Goal: Find specific page/section

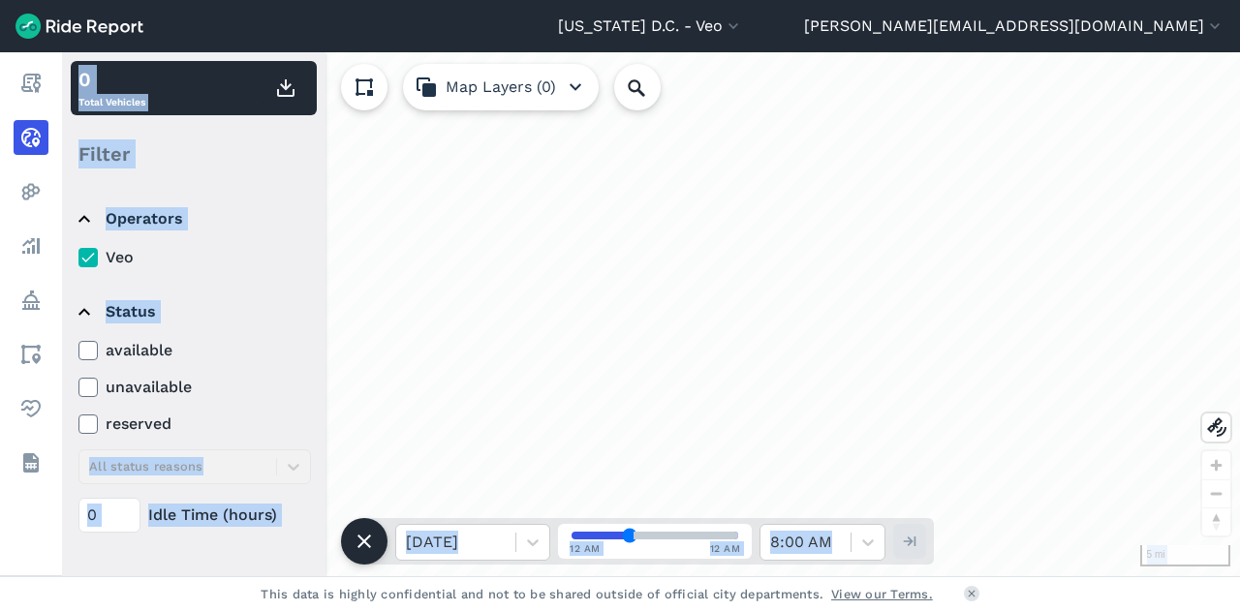
click at [74, 350] on details "Status available unavailable reserved All status reasons 0 Idle Time (hours)" at bounding box center [193, 409] width 245 height 264
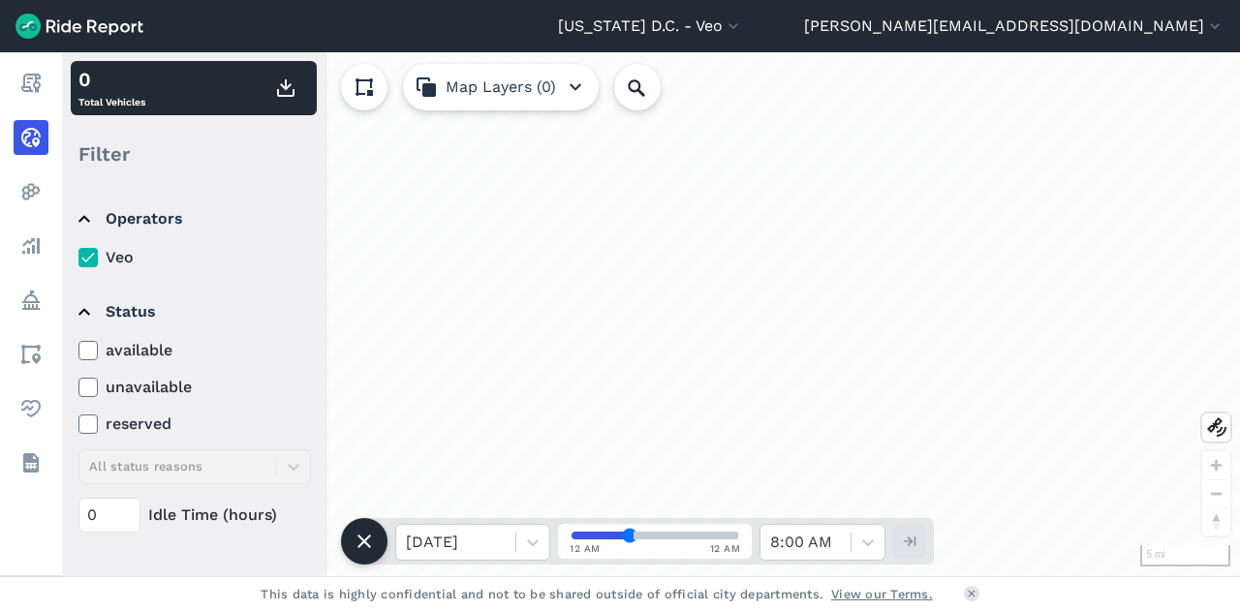
click at [87, 352] on use at bounding box center [87, 351] width 13 height 10
click at [78, 352] on input "available" at bounding box center [78, 345] width 0 height 13
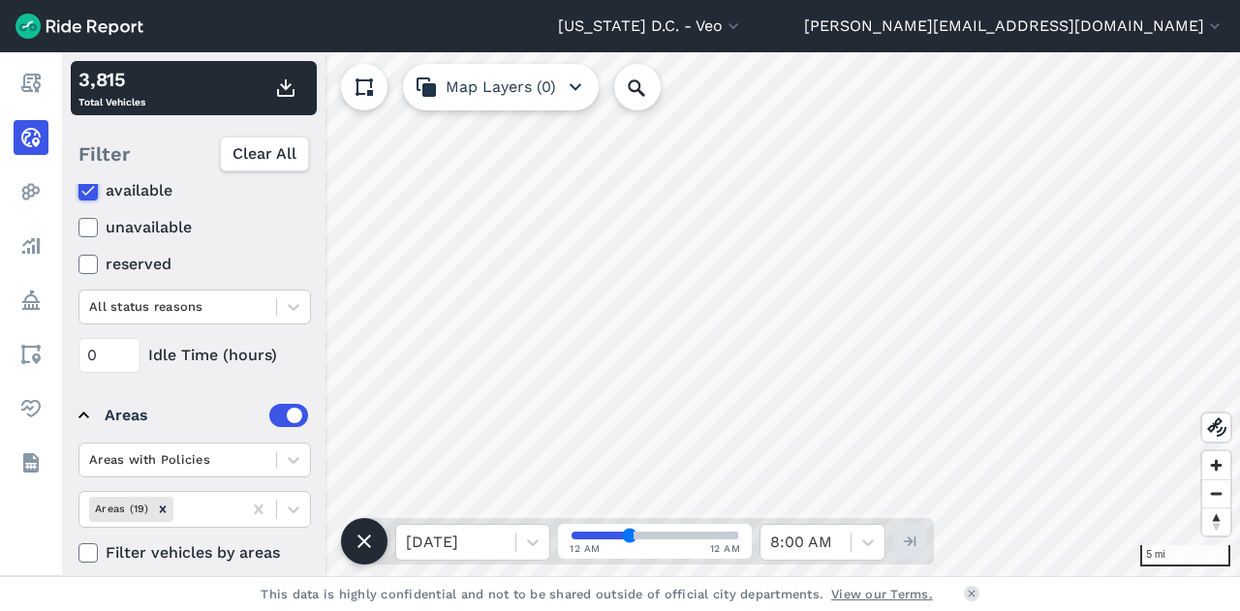
scroll to position [264, 0]
click at [296, 509] on icon at bounding box center [293, 510] width 19 height 19
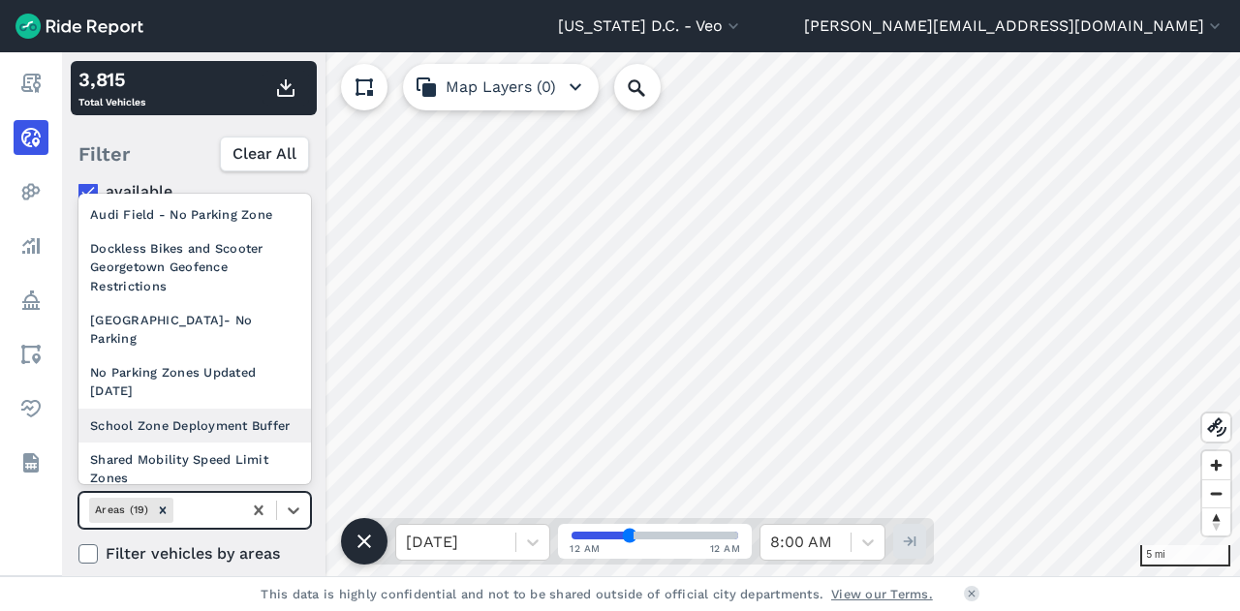
scroll to position [432, 0]
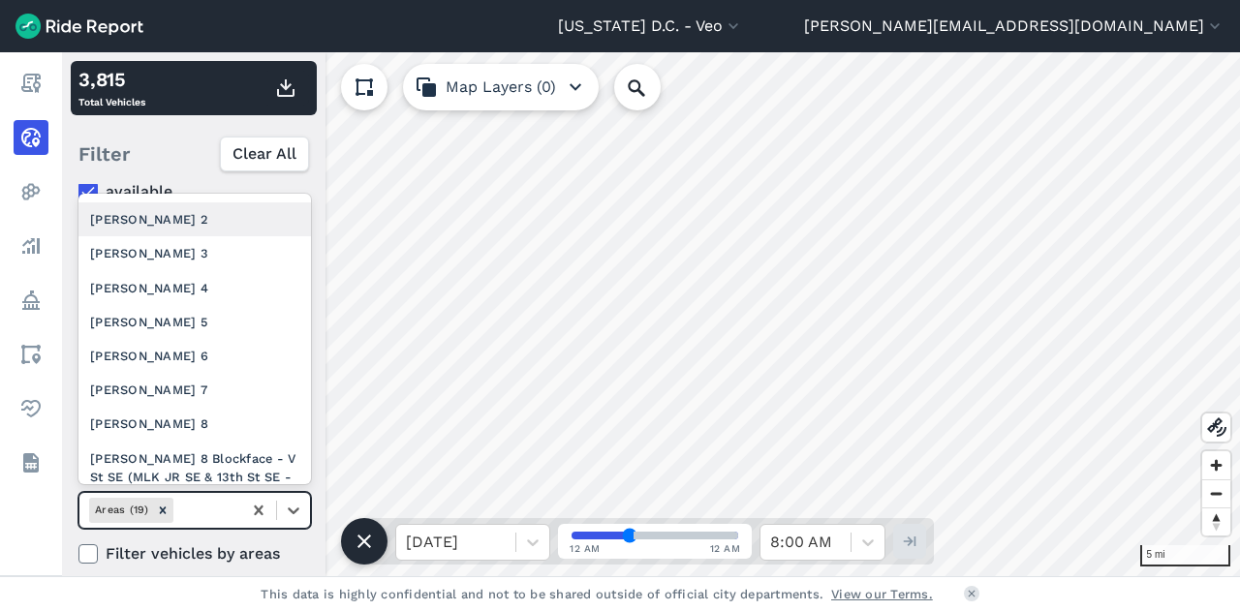
click at [177, 236] on div "[PERSON_NAME] 2" at bounding box center [194, 219] width 233 height 34
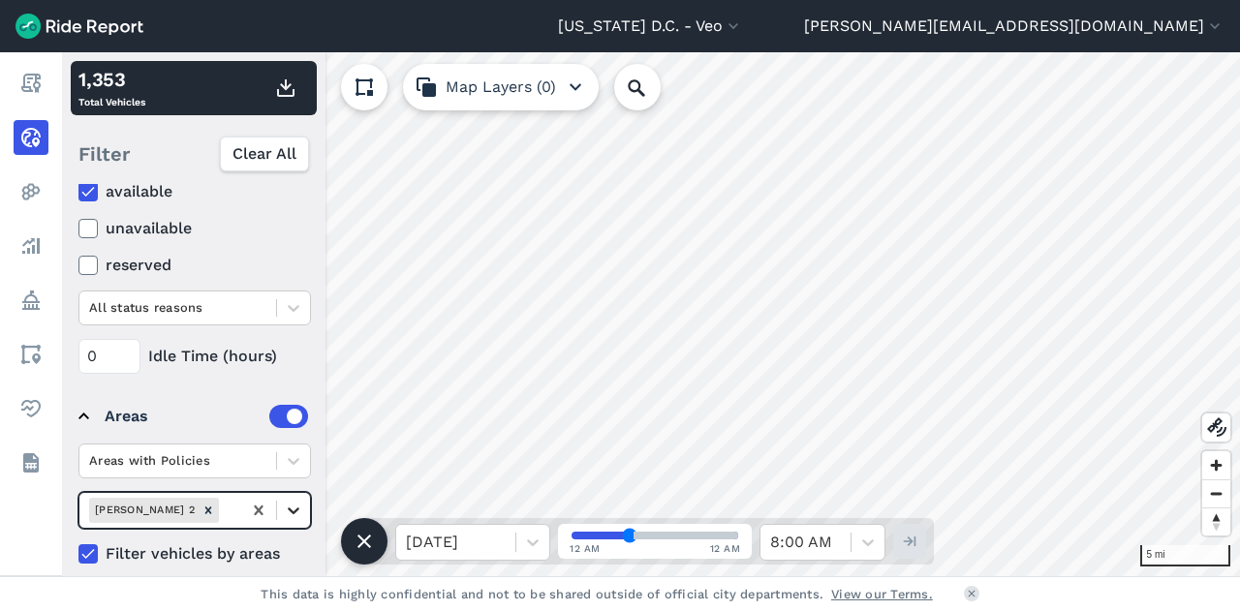
click at [290, 508] on icon at bounding box center [294, 511] width 12 height 7
click at [293, 513] on icon at bounding box center [293, 510] width 19 height 19
click at [295, 508] on icon at bounding box center [294, 511] width 12 height 7
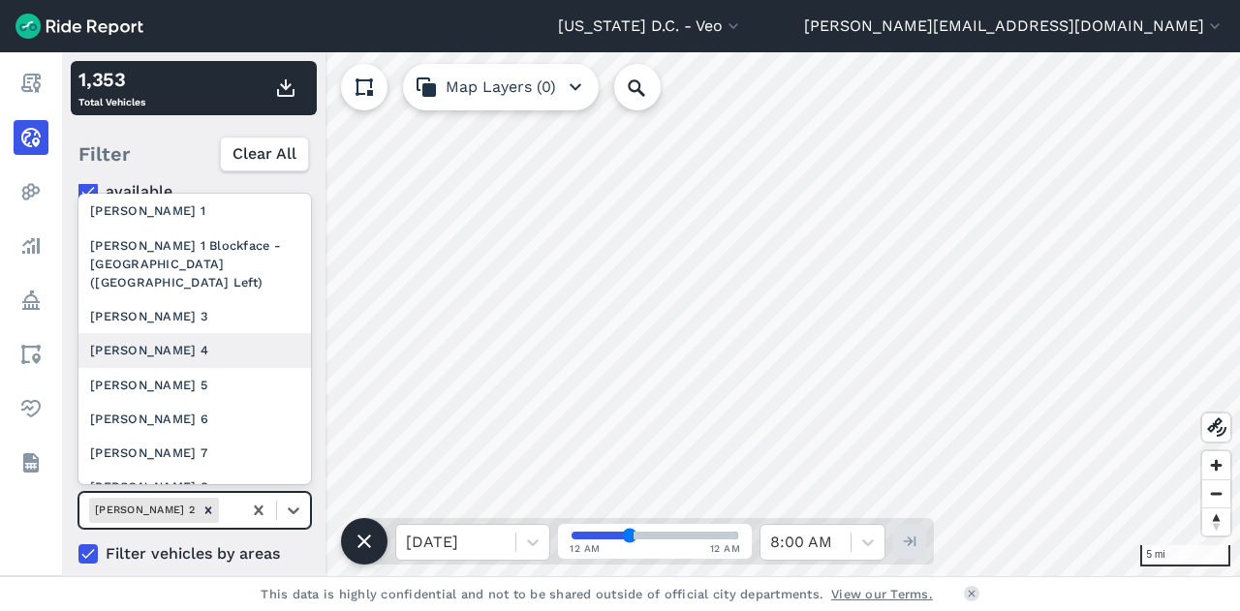
scroll to position [386, 0]
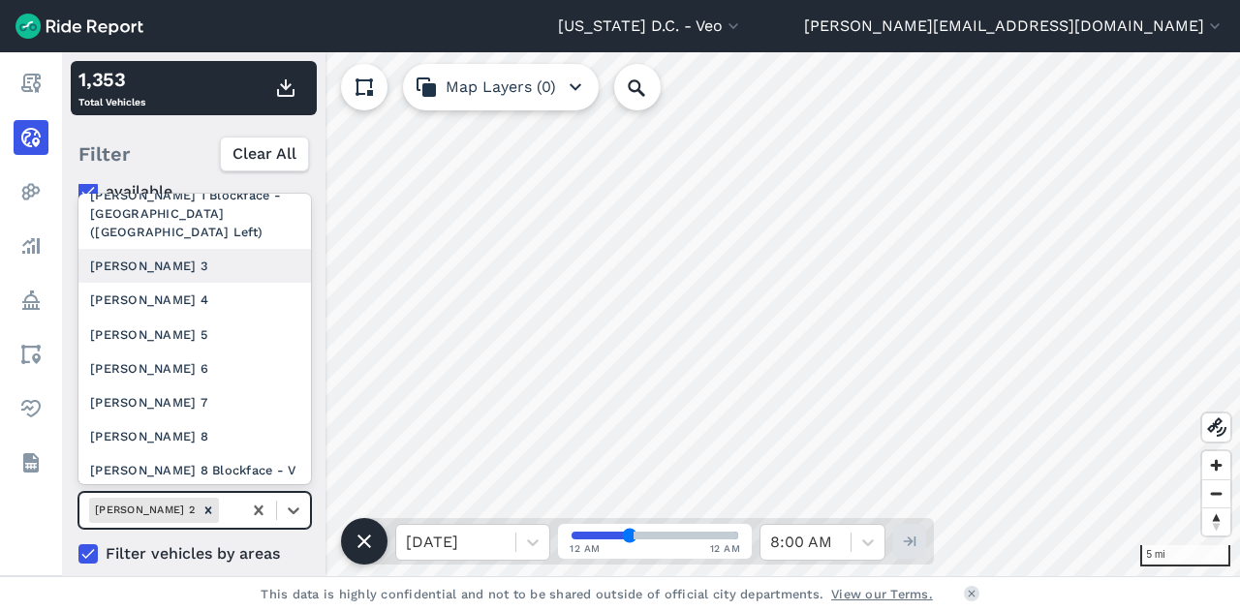
click at [200, 283] on div "[PERSON_NAME] 3" at bounding box center [194, 266] width 233 height 34
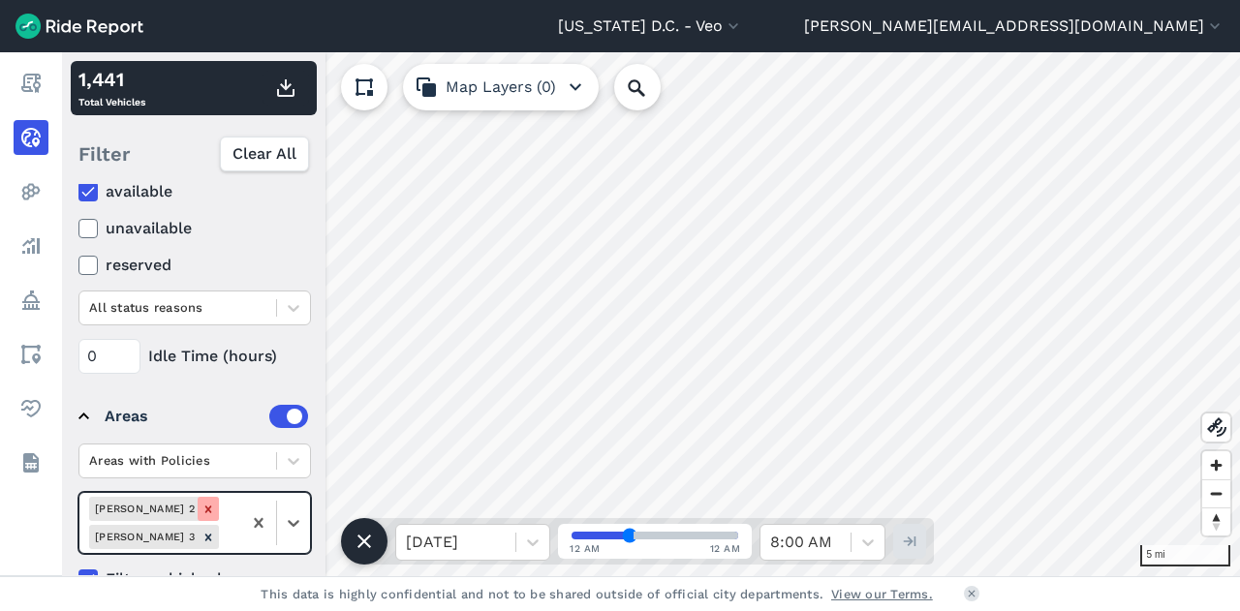
click at [202, 510] on icon "Remove Ward 2" at bounding box center [209, 510] width 14 height 14
